Goal: Information Seeking & Learning: Find specific fact

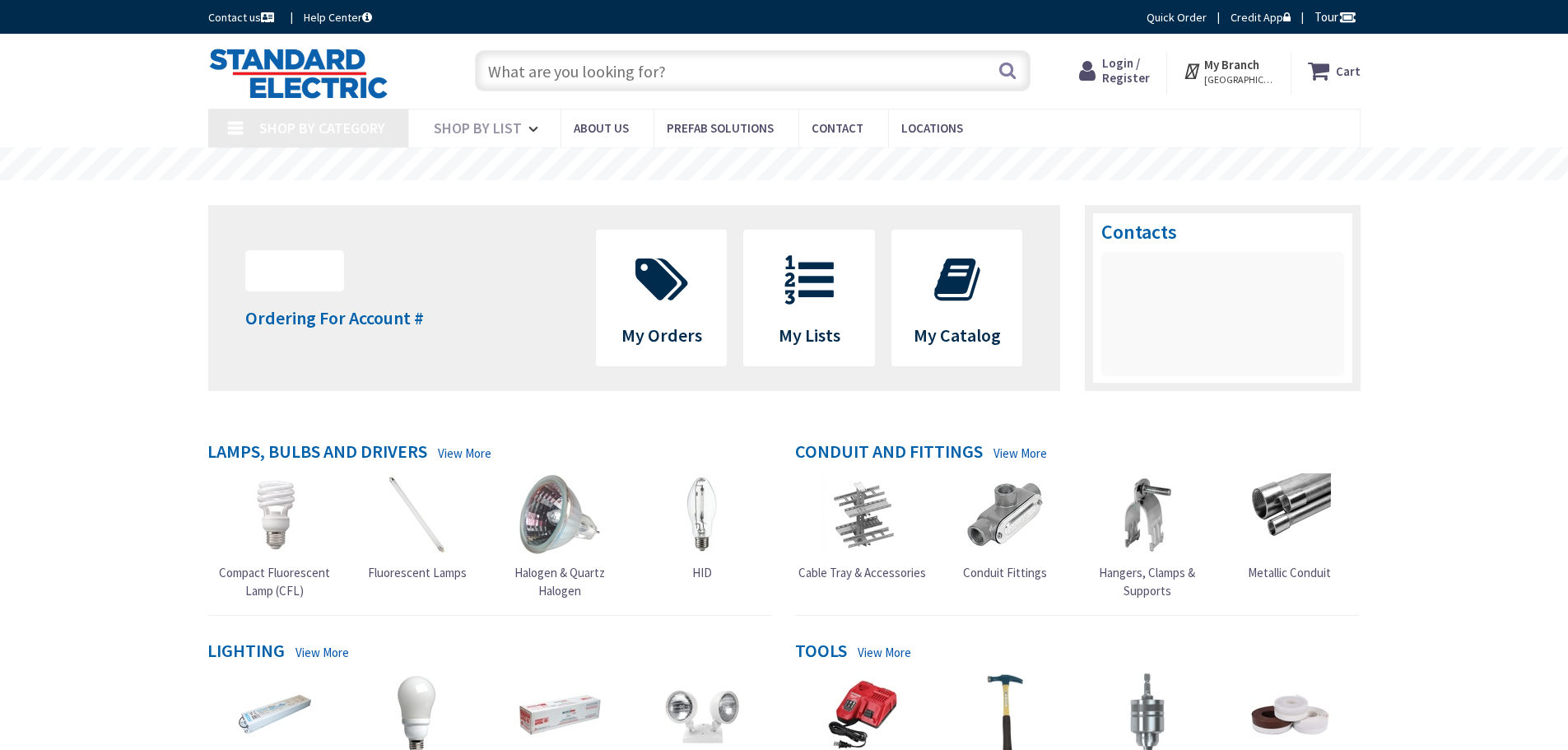
type input "[GEOGRAPHIC_DATA], [GEOGRAPHIC_DATA]"
click at [571, 72] on input "text" at bounding box center [753, 71] width 555 height 41
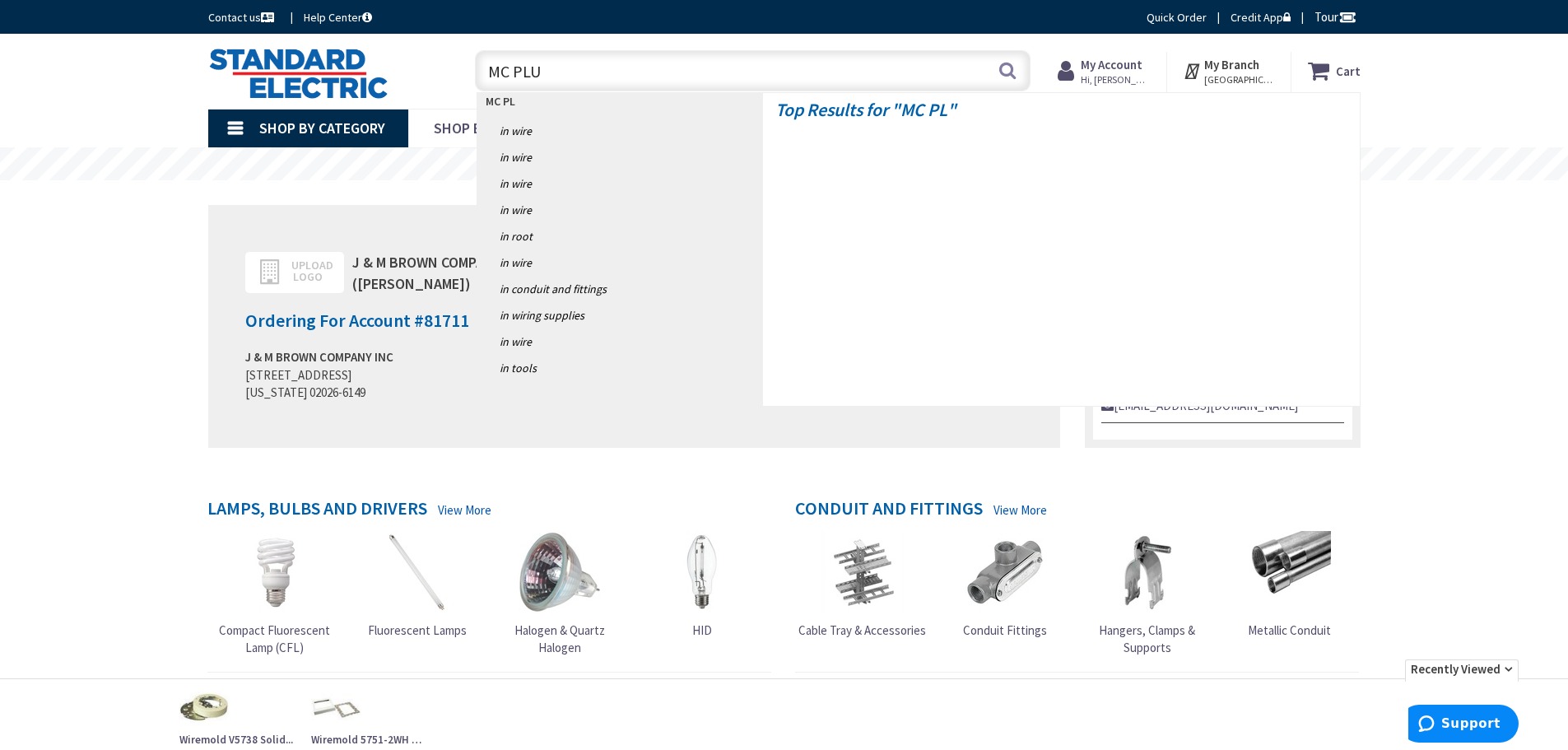
type input "MC PLUS"
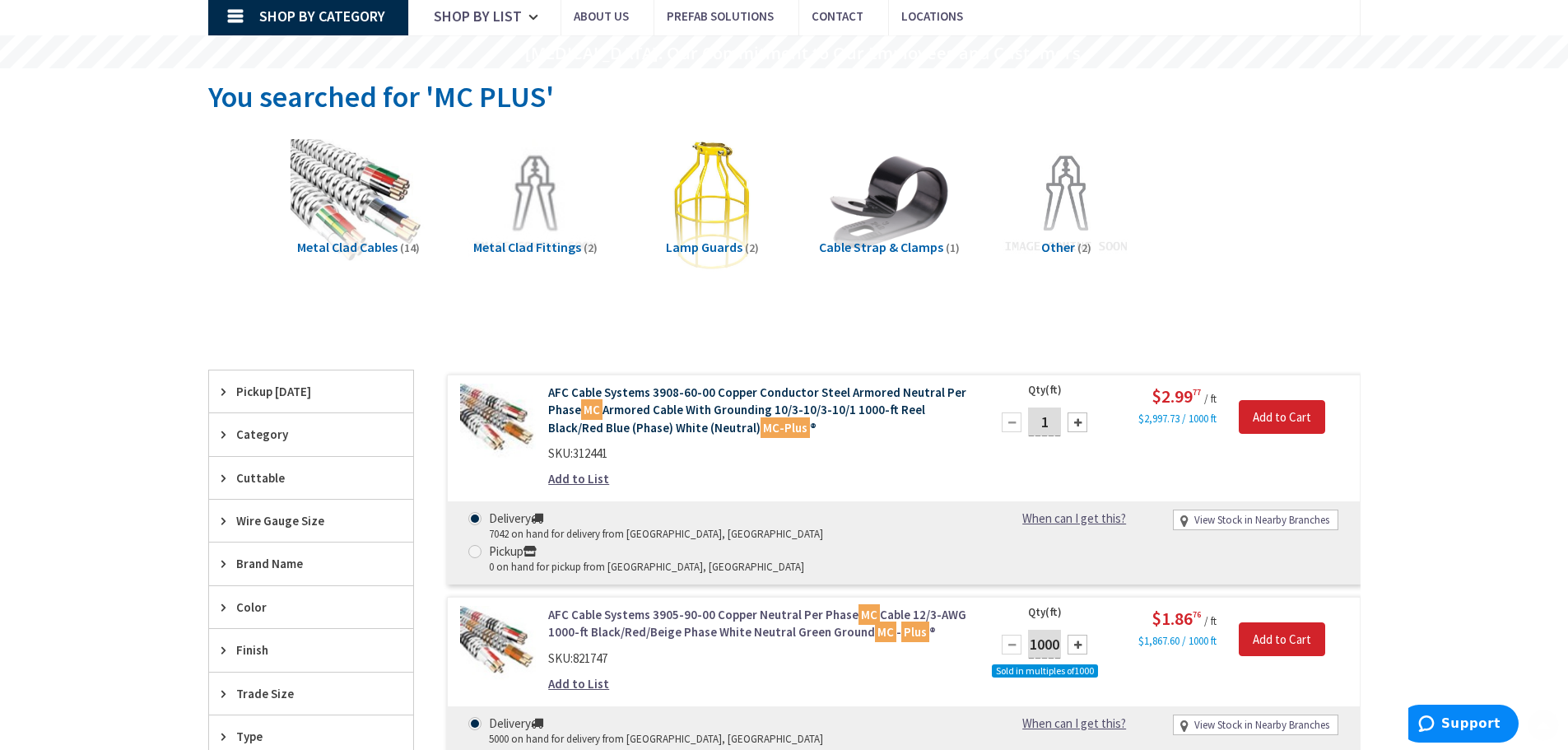
scroll to position [329, 0]
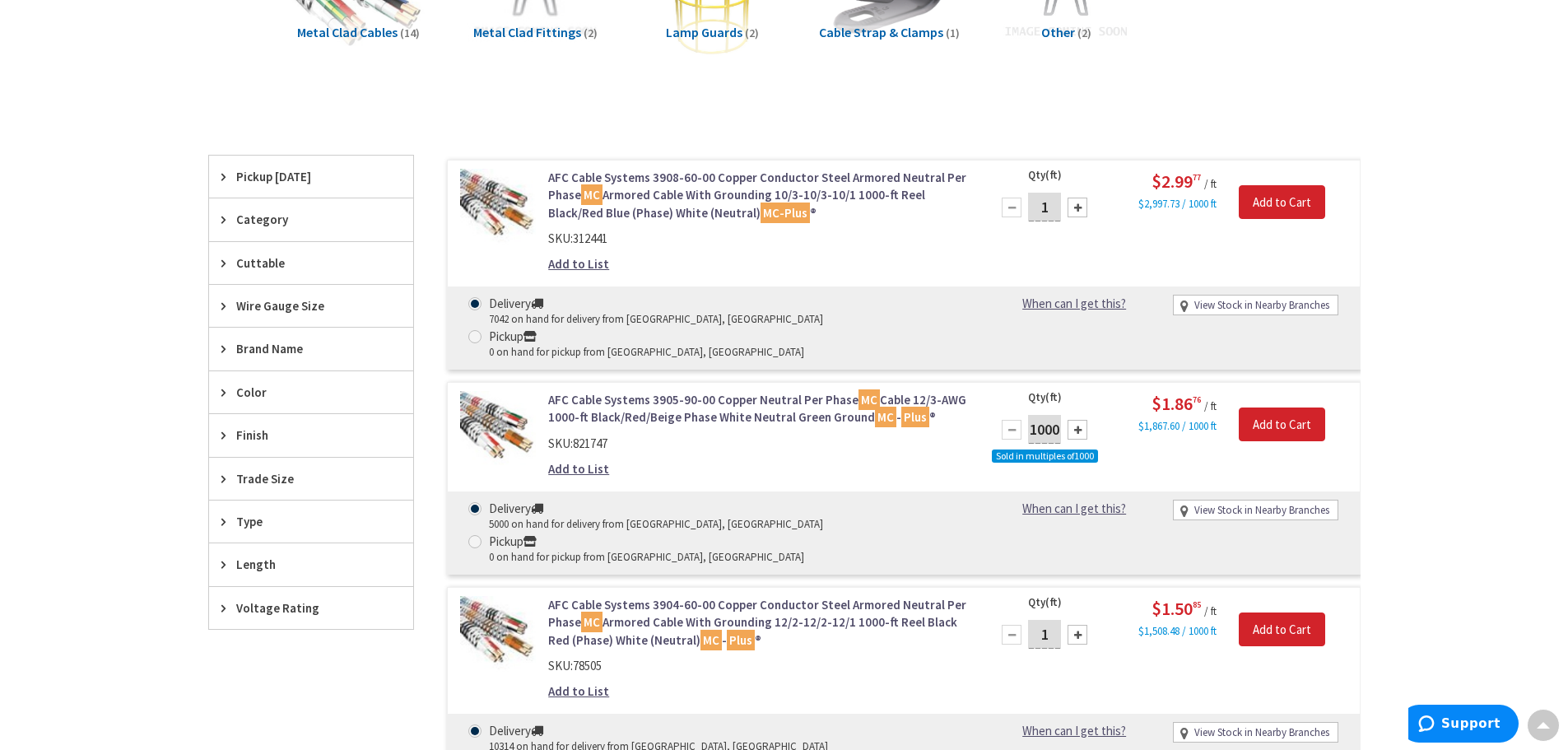
click at [731, 192] on link "AFC Cable Systems 3908-60-00 Copper Conductor Steel Armored Neutral Per Phase M…" at bounding box center [757, 195] width 419 height 52
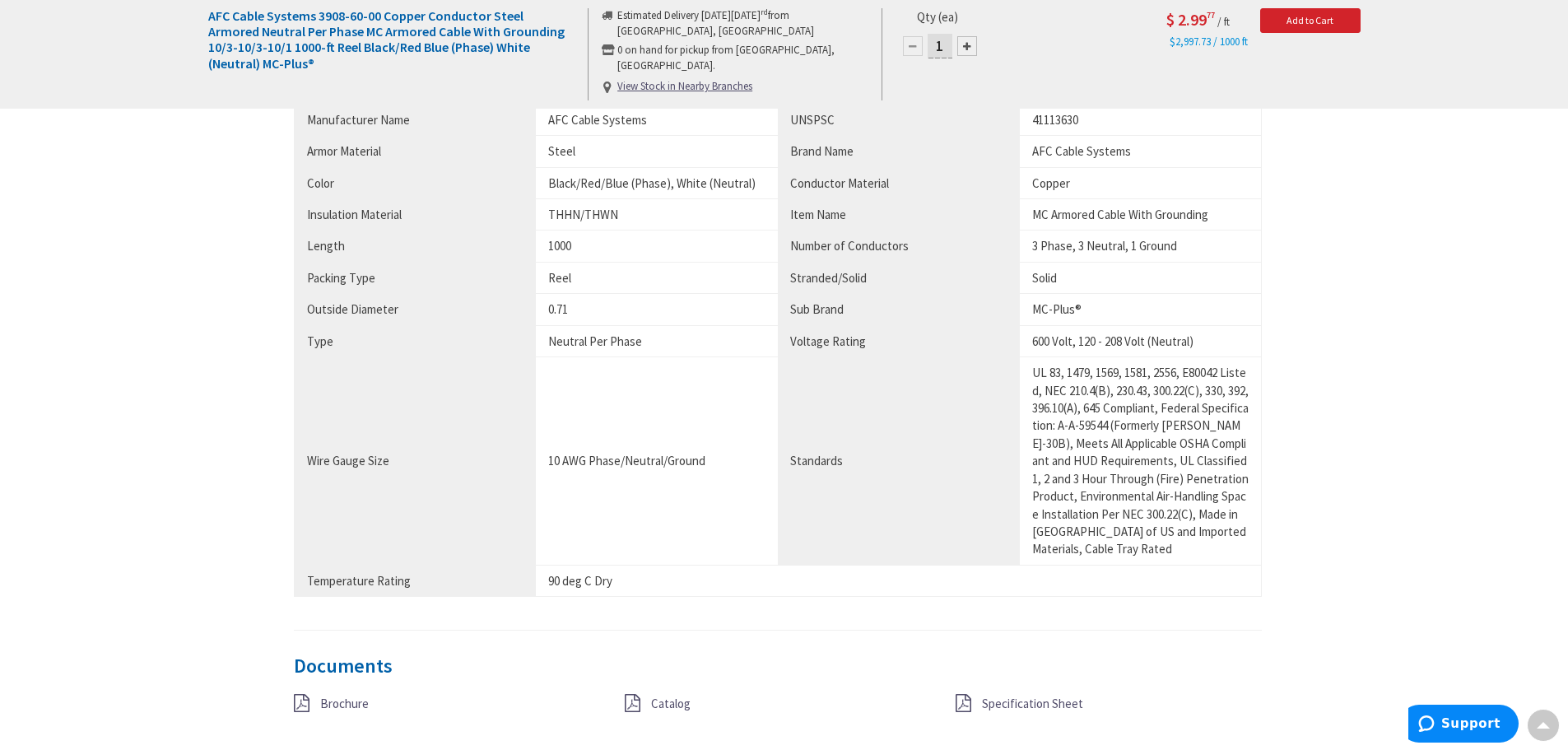
scroll to position [1073, 0]
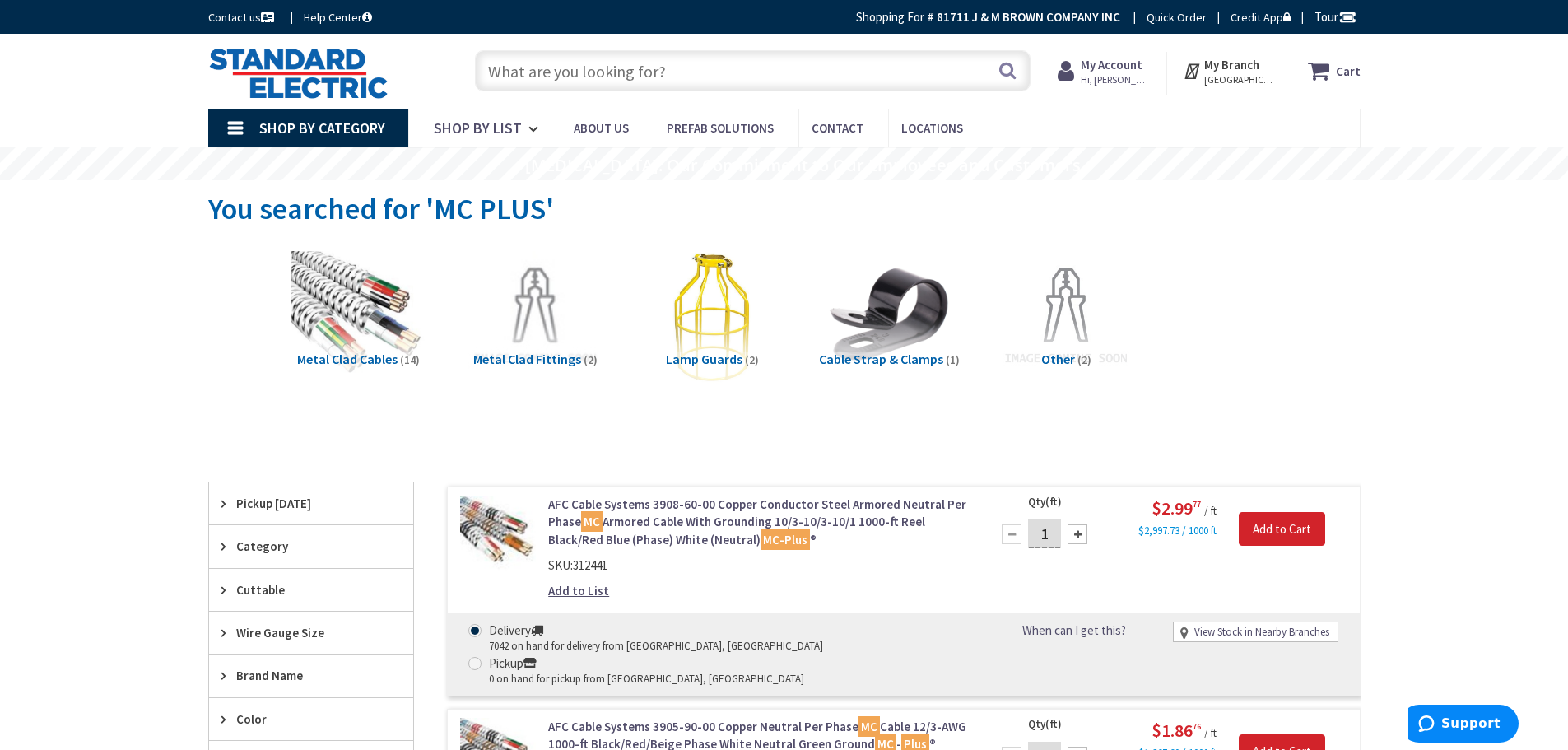
click at [554, 76] on input "text" at bounding box center [753, 71] width 555 height 41
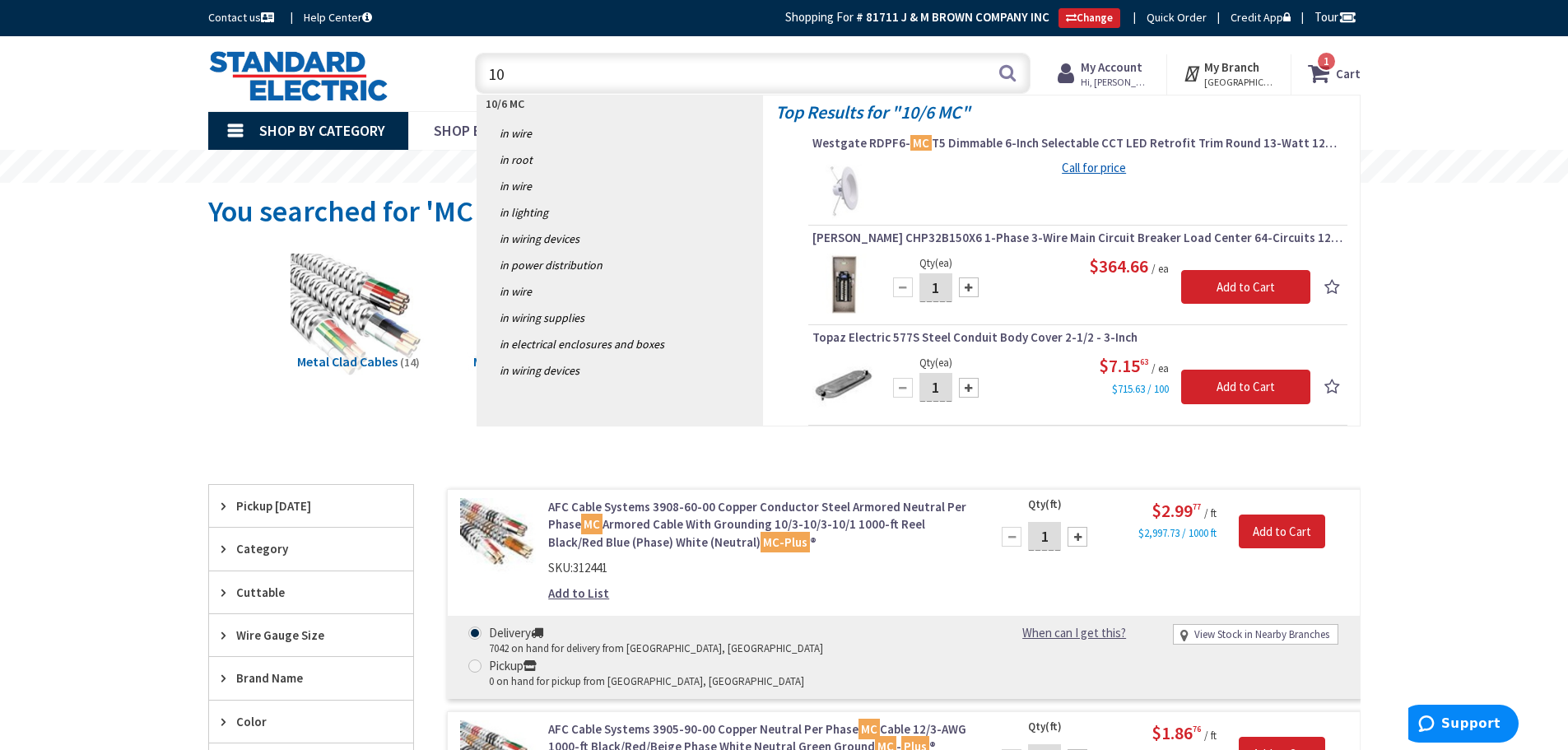
type input "1"
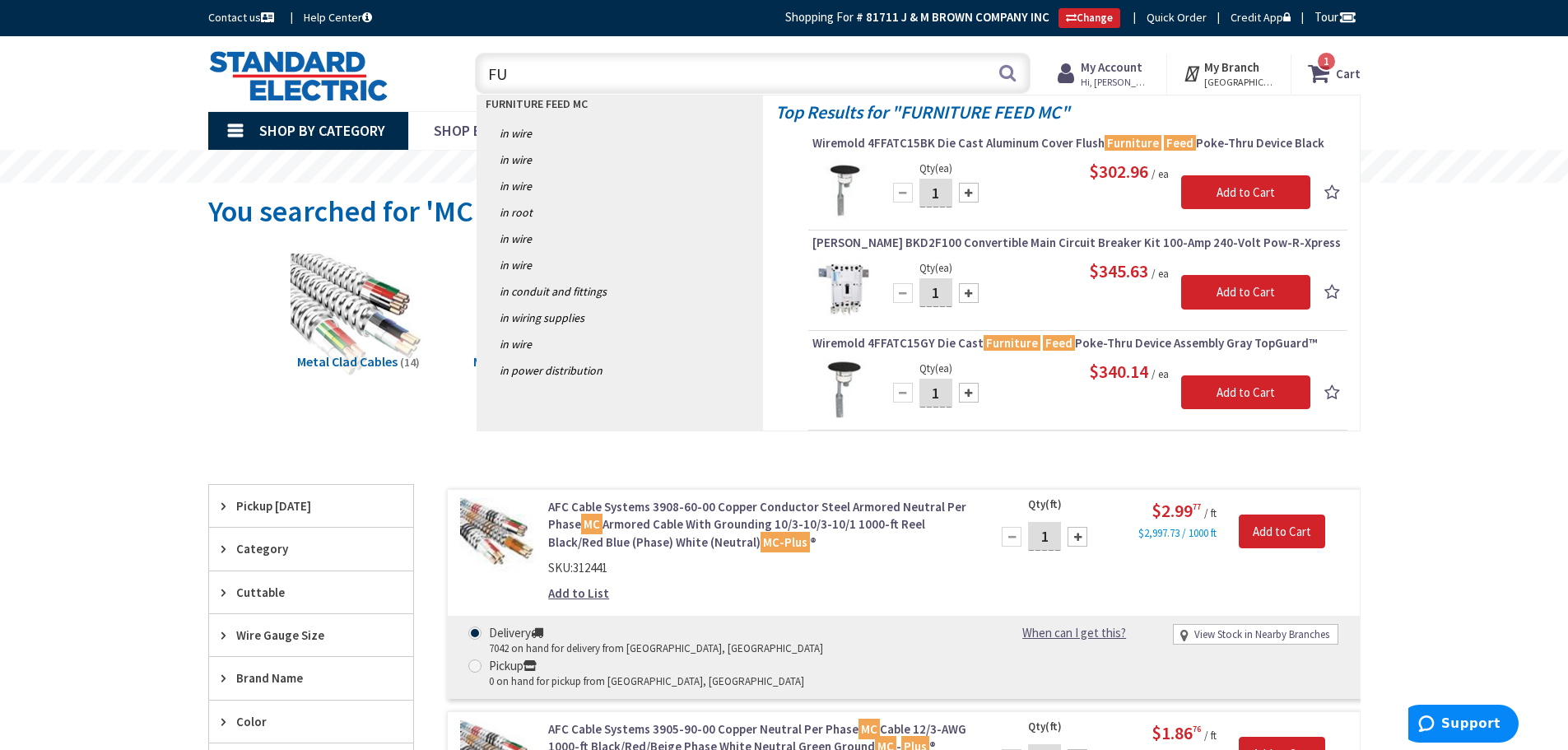
type input "F"
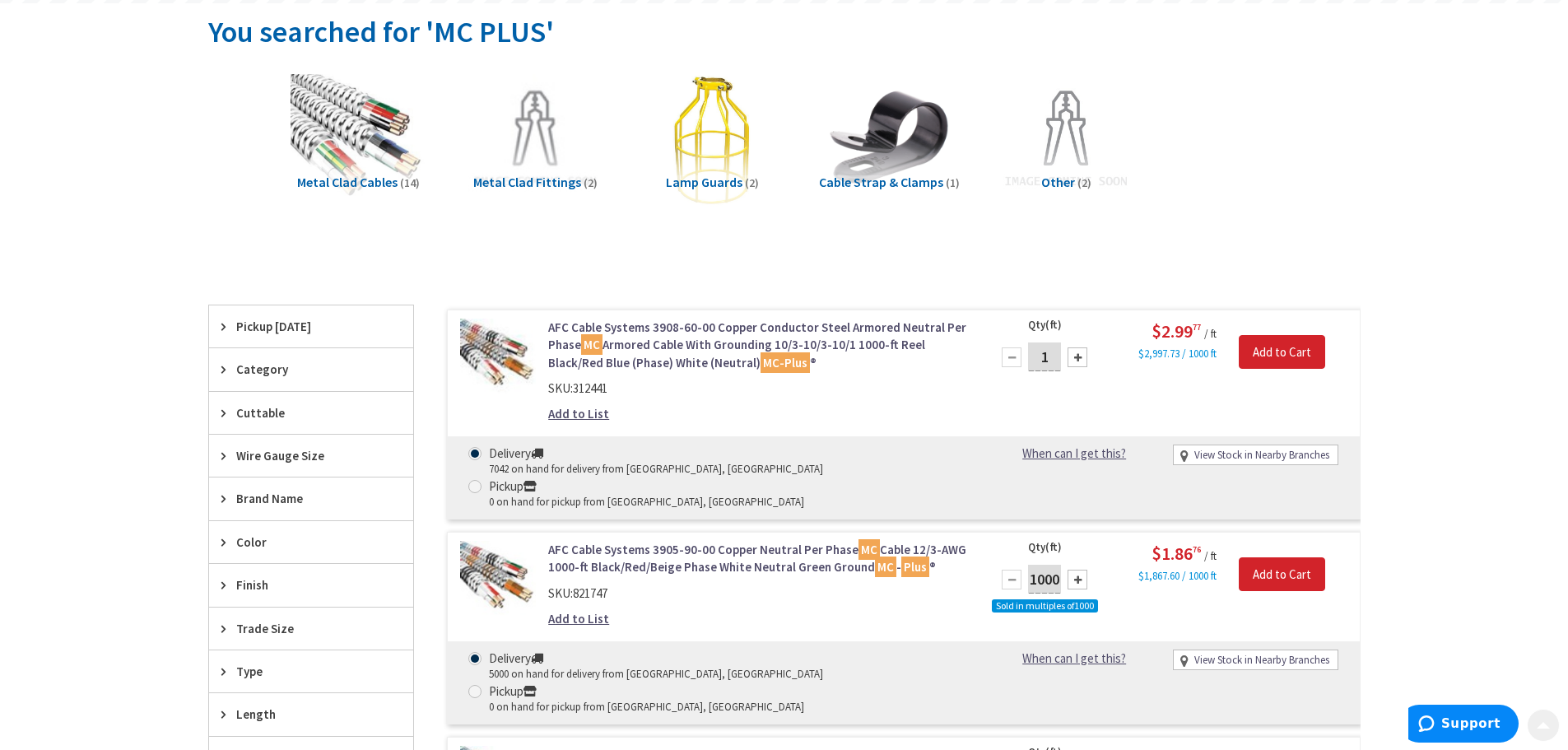
scroll to position [247, 0]
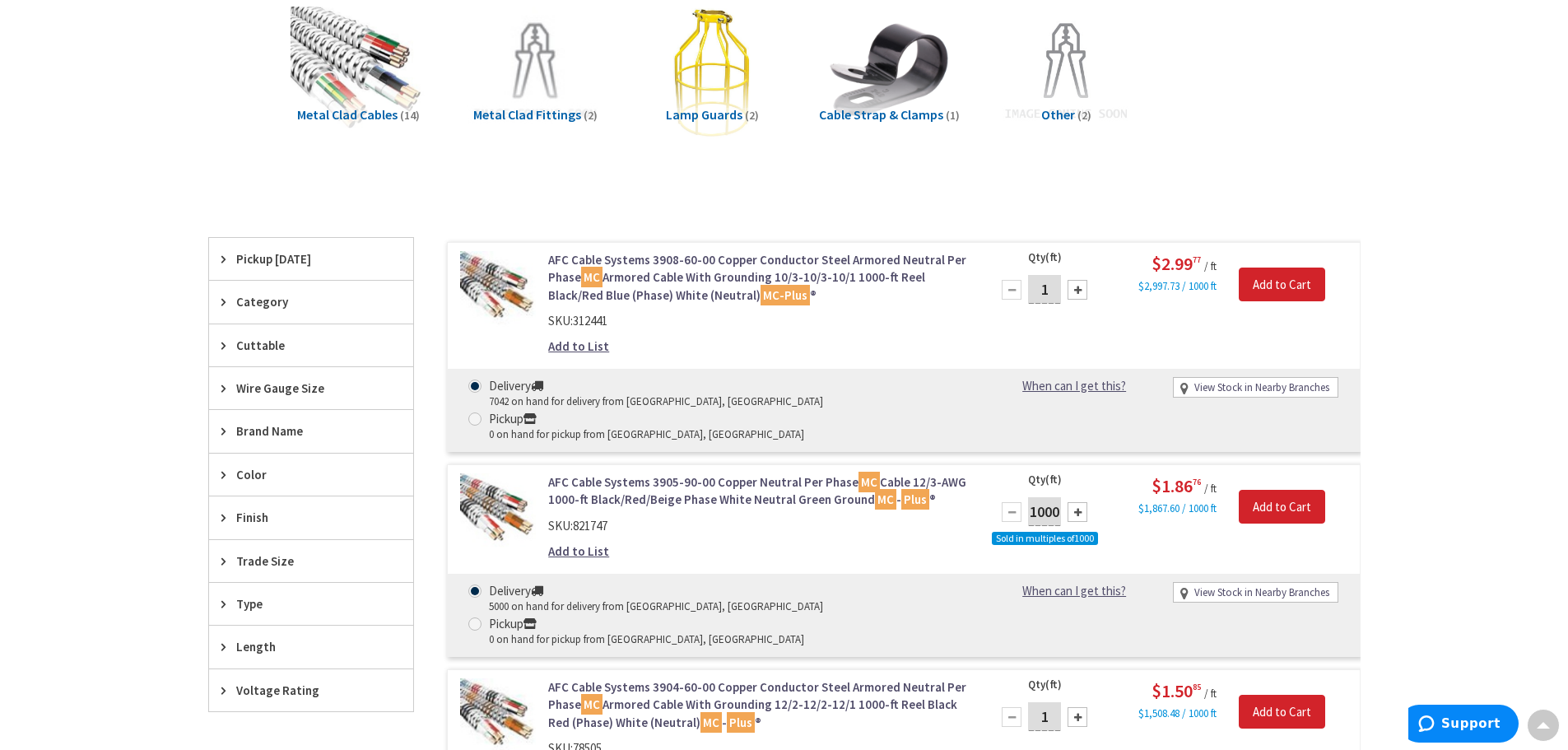
click at [847, 678] on link "AFC Cable Systems 3904-60-00 Copper Conductor Steel Armored Neutral Per Phase M…" at bounding box center [757, 704] width 419 height 52
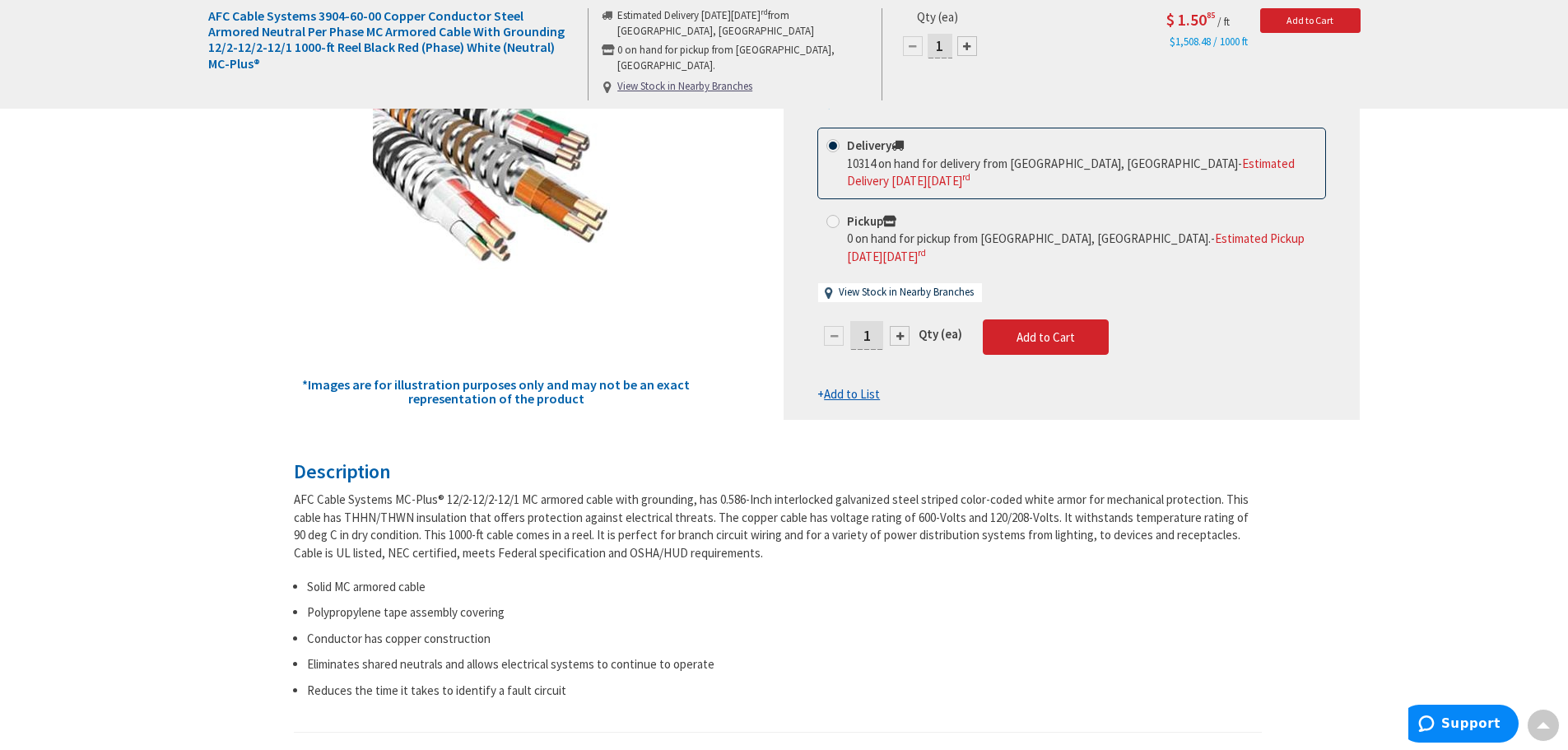
scroll to position [247, 0]
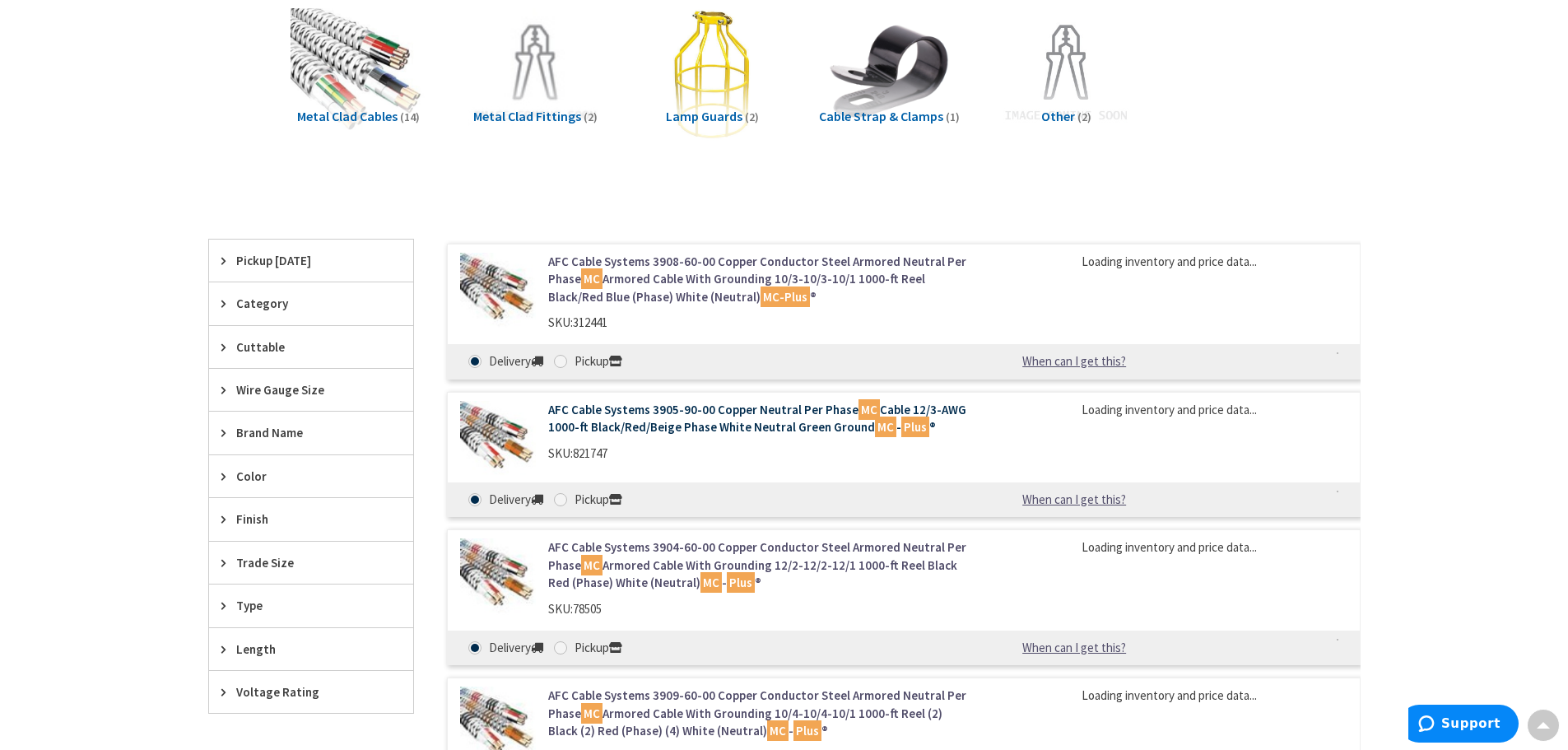
click at [805, 426] on div "AFC Cable Systems 3908-60-00 Copper Conductor Steel Armored Neutral Per Phase M…" at bounding box center [888, 605] width 947 height 731
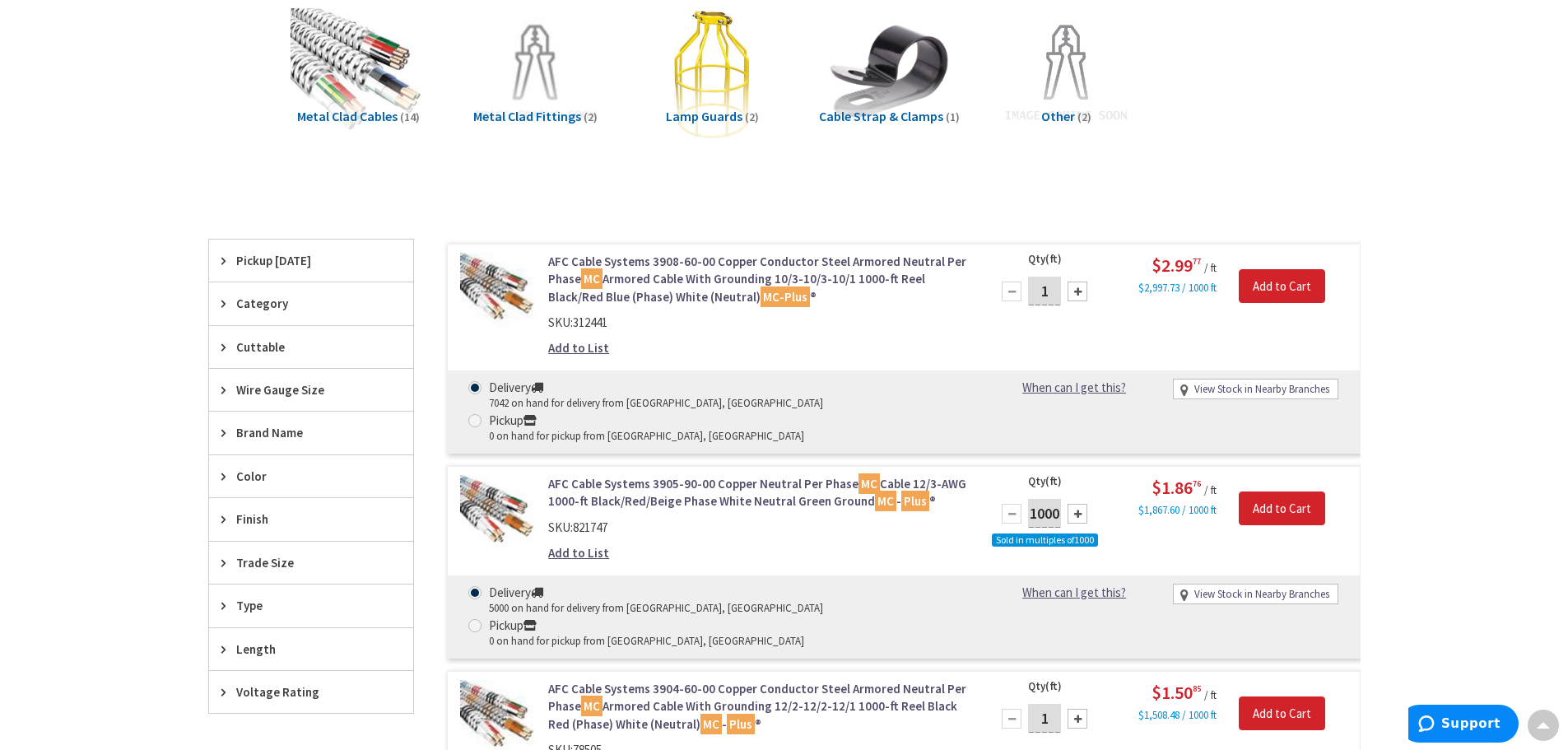
click at [811, 475] on link "AFC Cable Systems 3905-90-00 Copper Neutral Per Phase MC Cable 12/3-AWG 1000-ft…" at bounding box center [757, 492] width 419 height 35
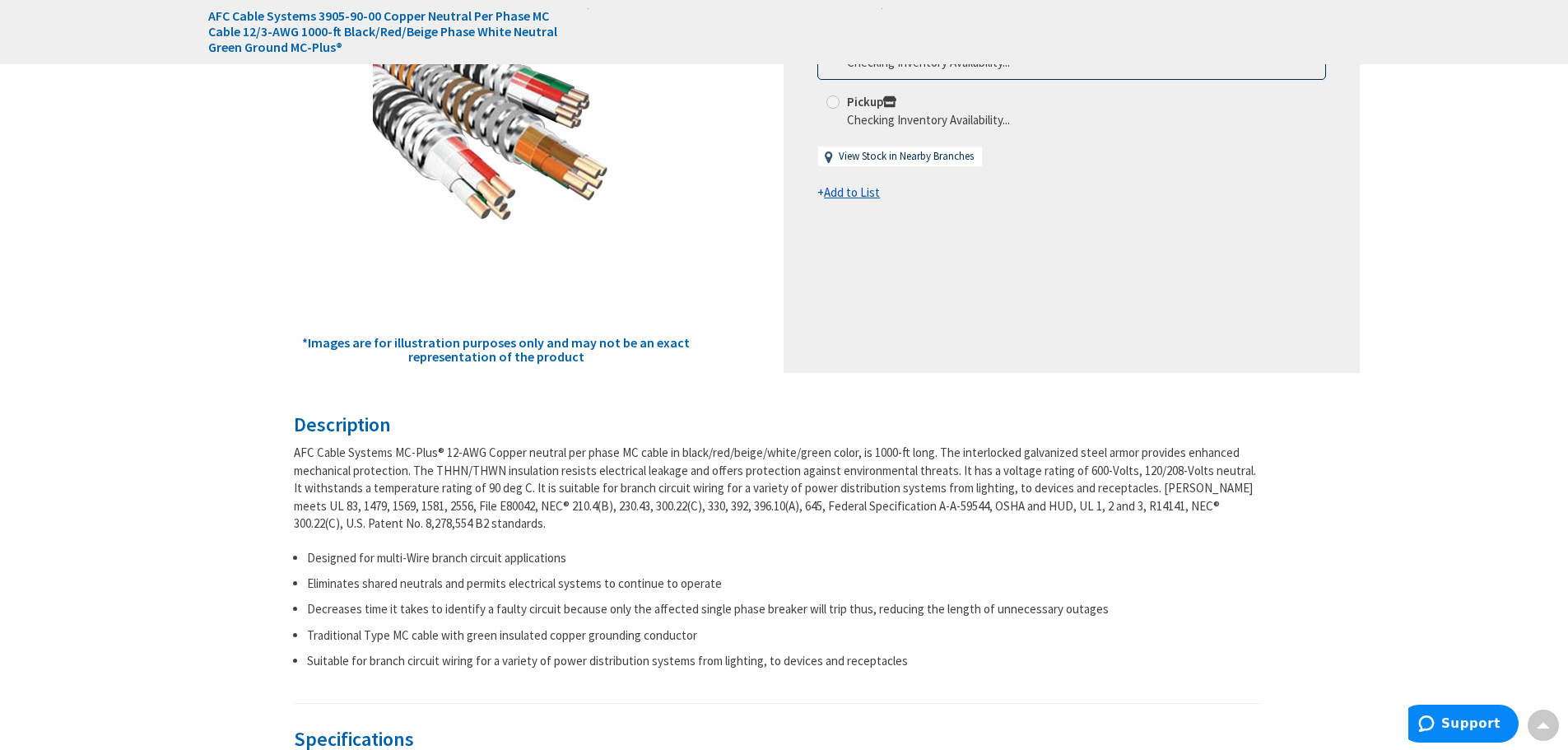
scroll to position [329, 0]
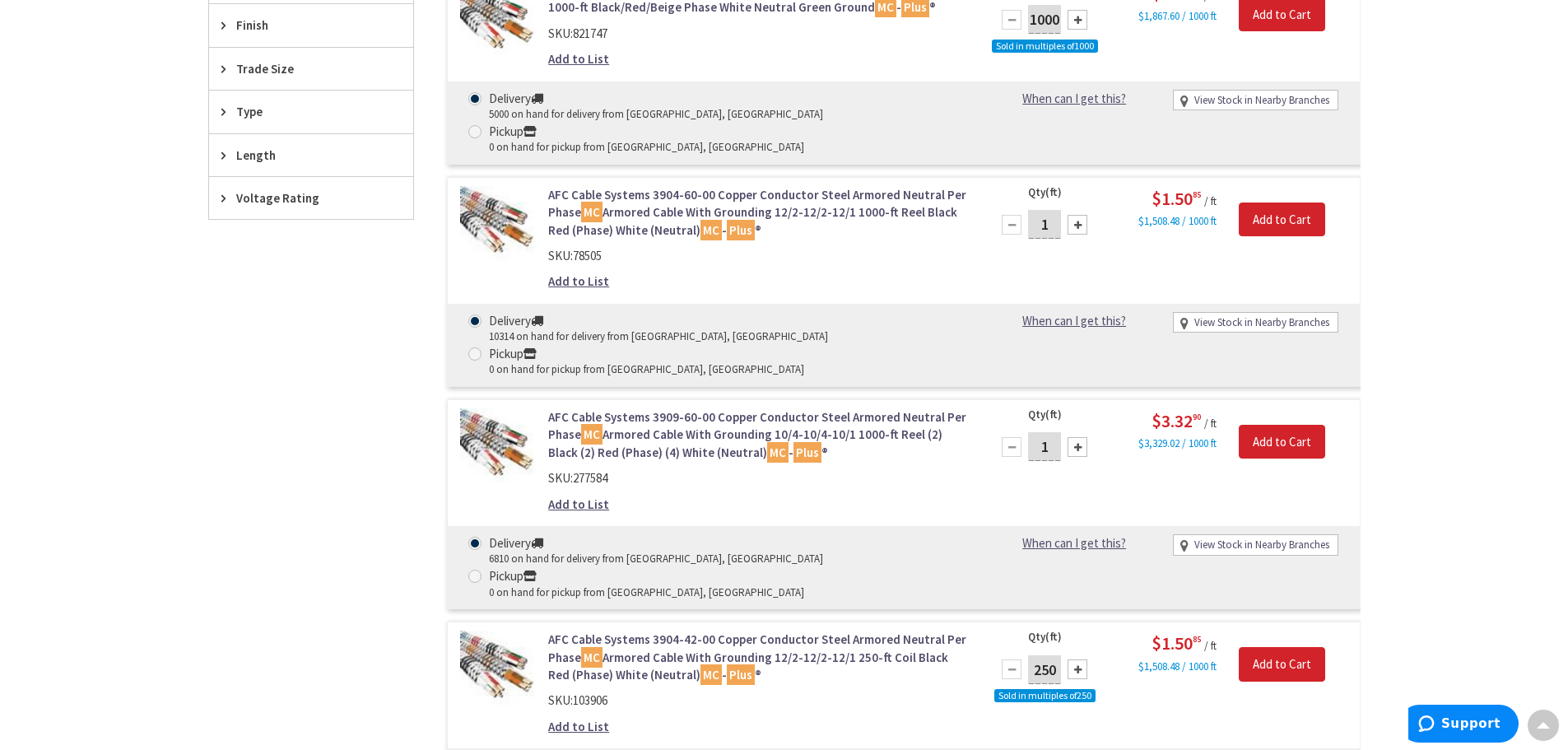
click at [813, 631] on link "AFC Cable Systems 3904-42-00 Copper Conductor Steel Armored Neutral Per Phase M…" at bounding box center [757, 656] width 419 height 52
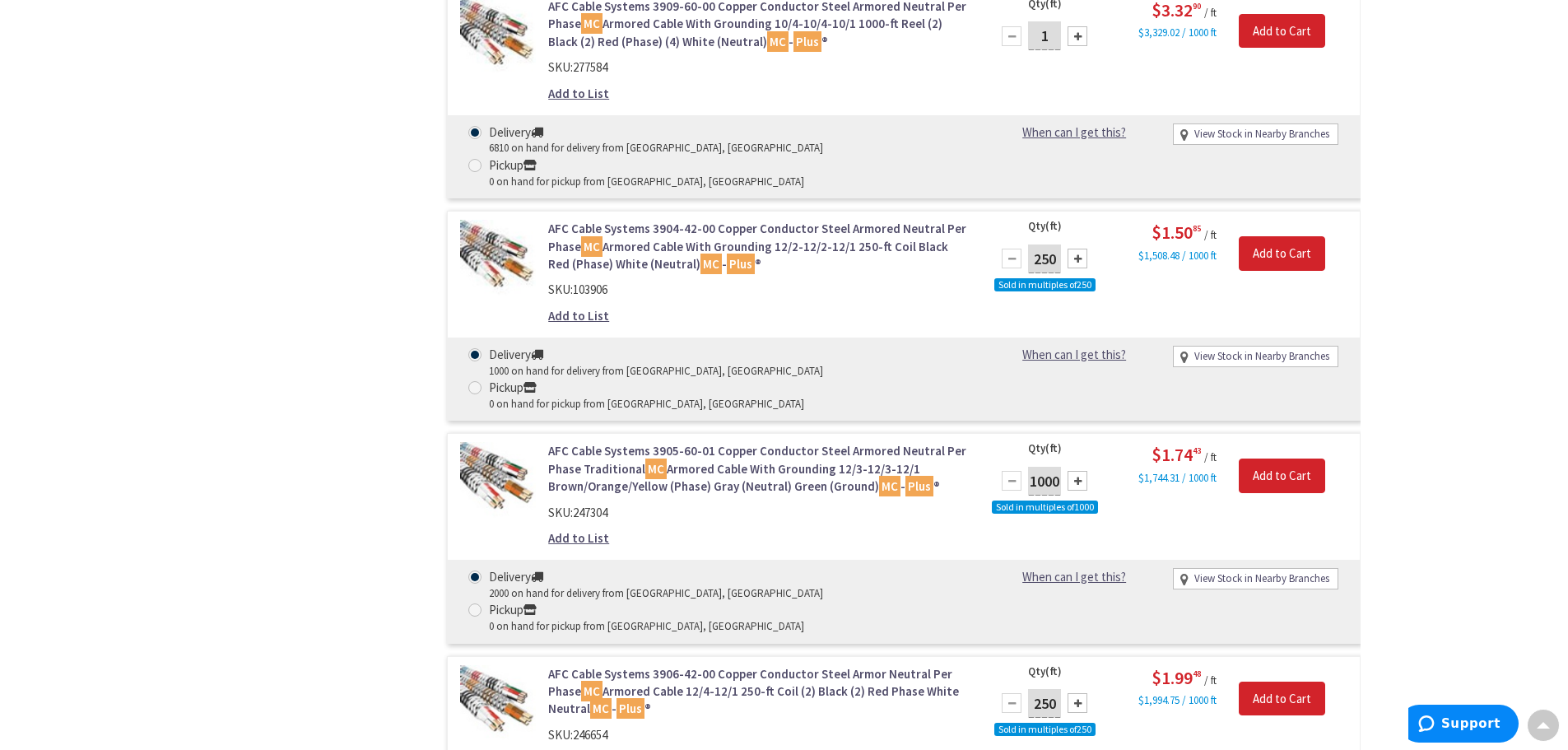
scroll to position [1151, 0]
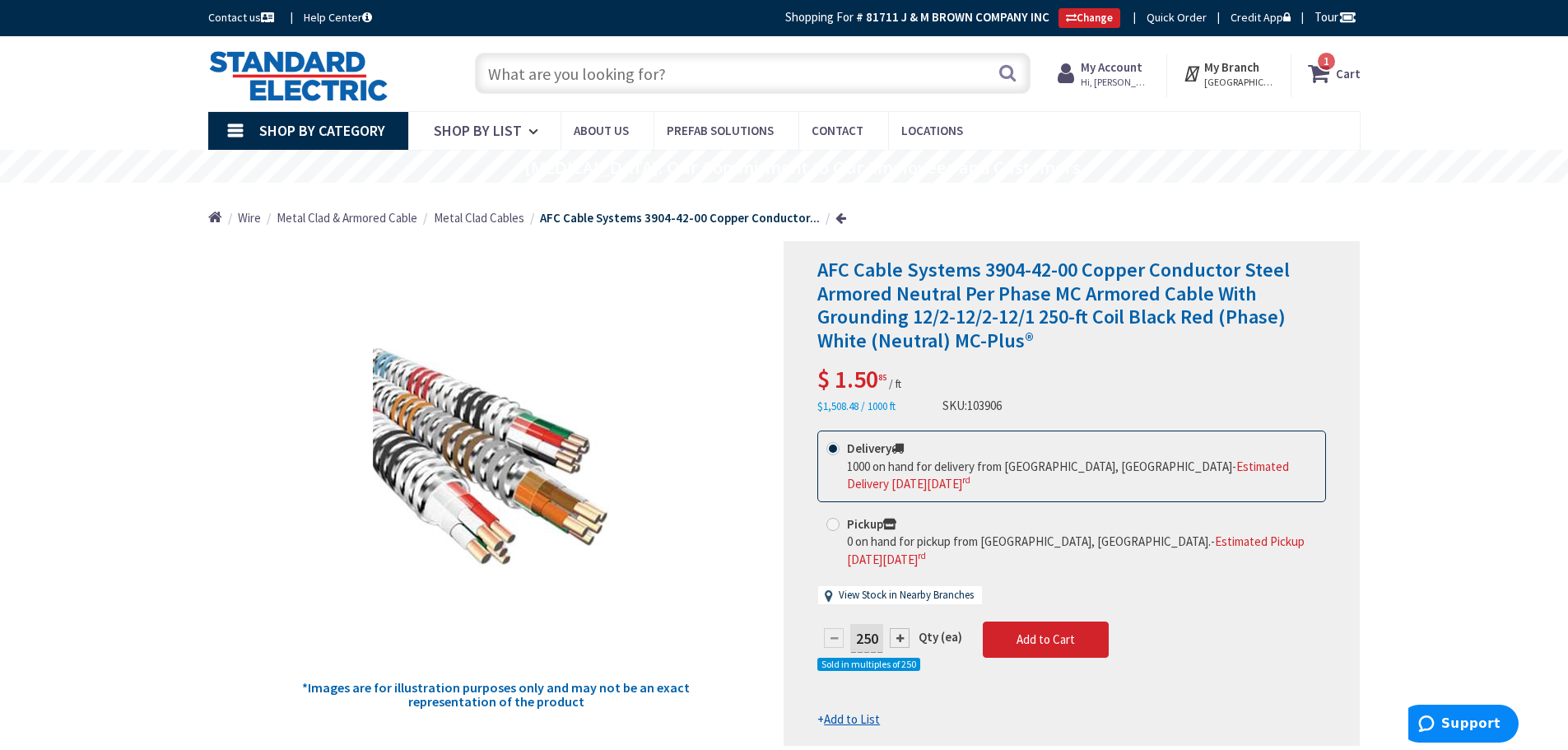
click at [625, 73] on input "text" at bounding box center [753, 73] width 555 height 41
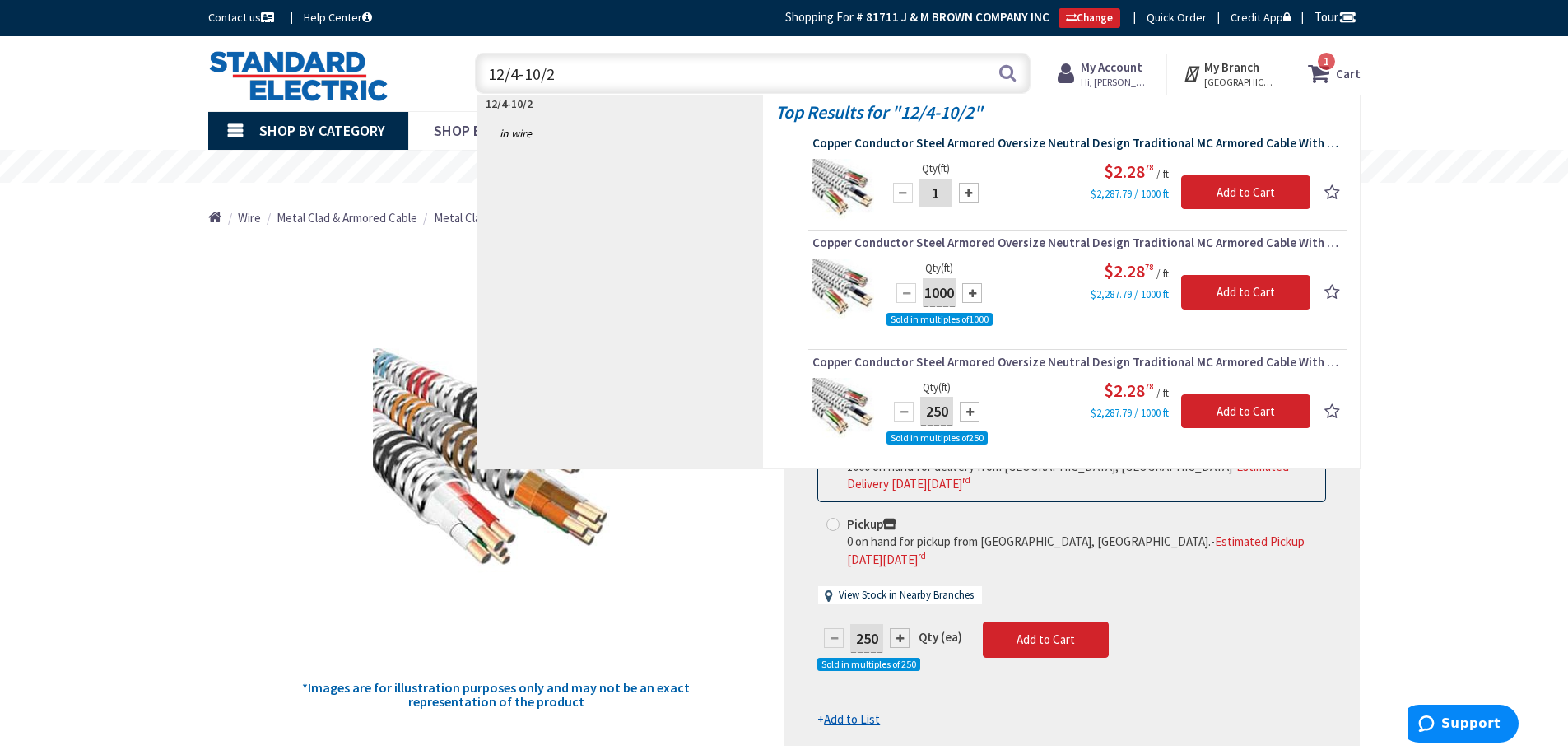
type input "12/4-10/2"
click at [839, 142] on span "Copper Conductor Steel Armored Oversize Neutral Design Traditional MC Armored C…" at bounding box center [1077, 142] width 531 height 16
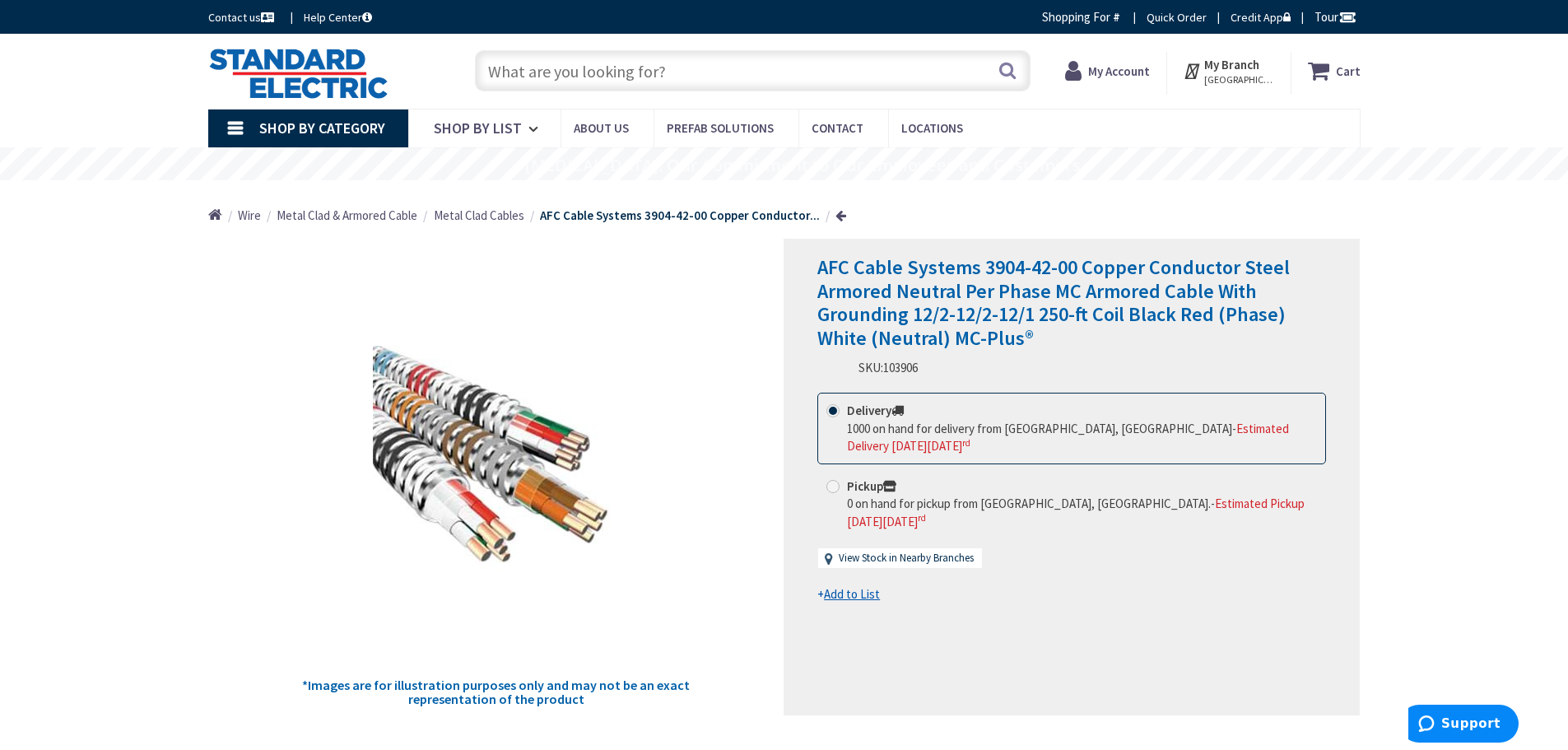
click at [638, 77] on input "text" at bounding box center [753, 71] width 555 height 41
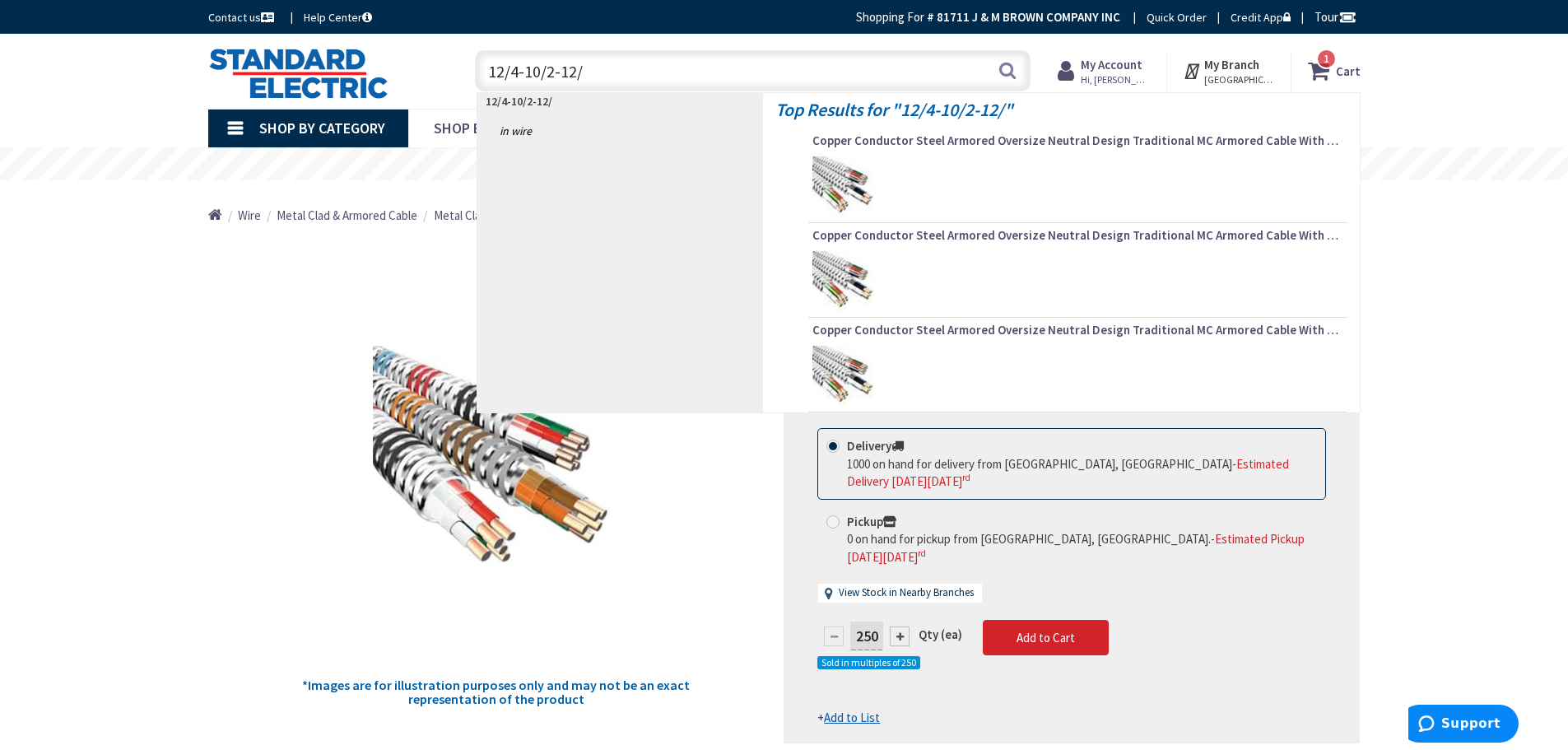
type input "12/4-10/2-12/2"
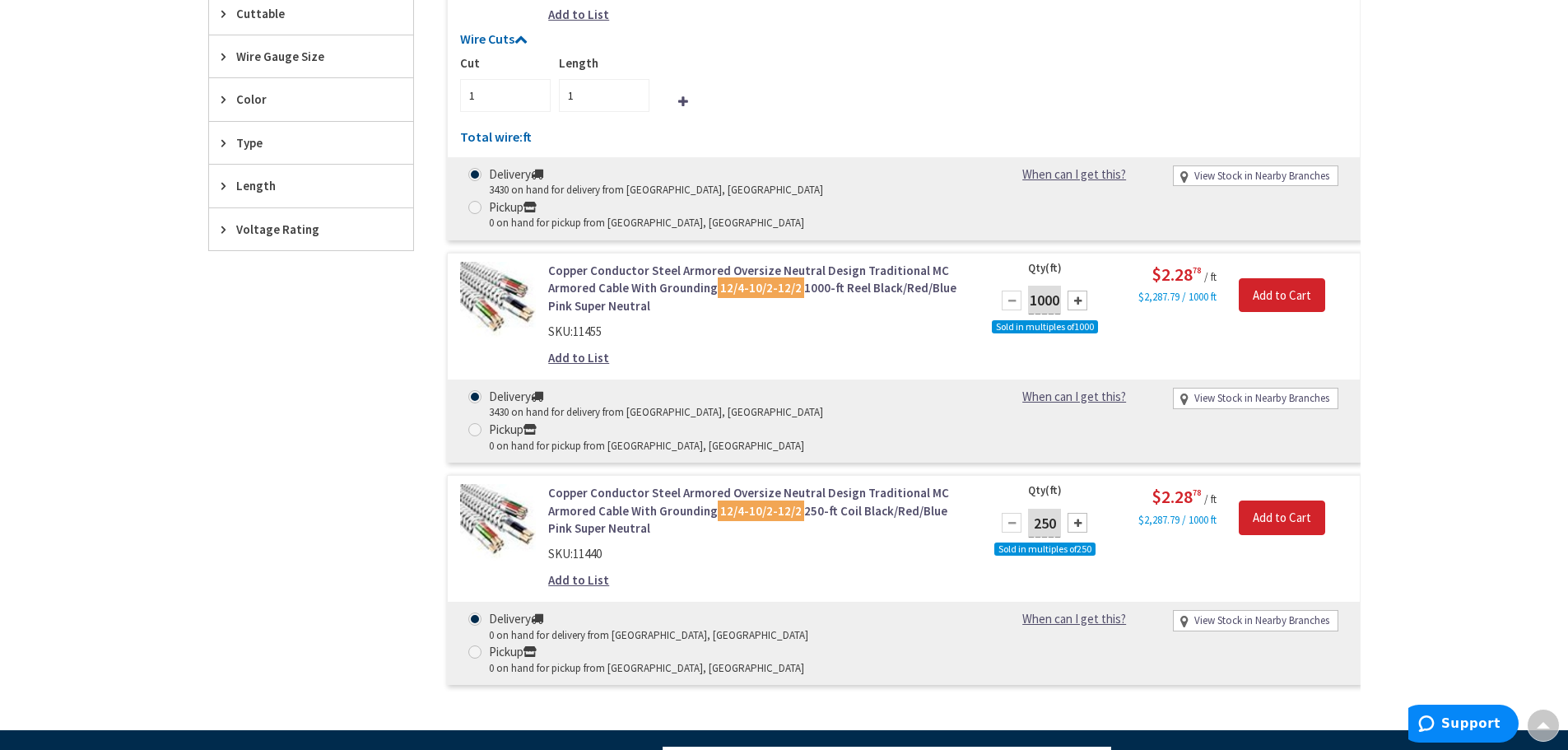
scroll to position [249, 0]
